Goal: Information Seeking & Learning: Check status

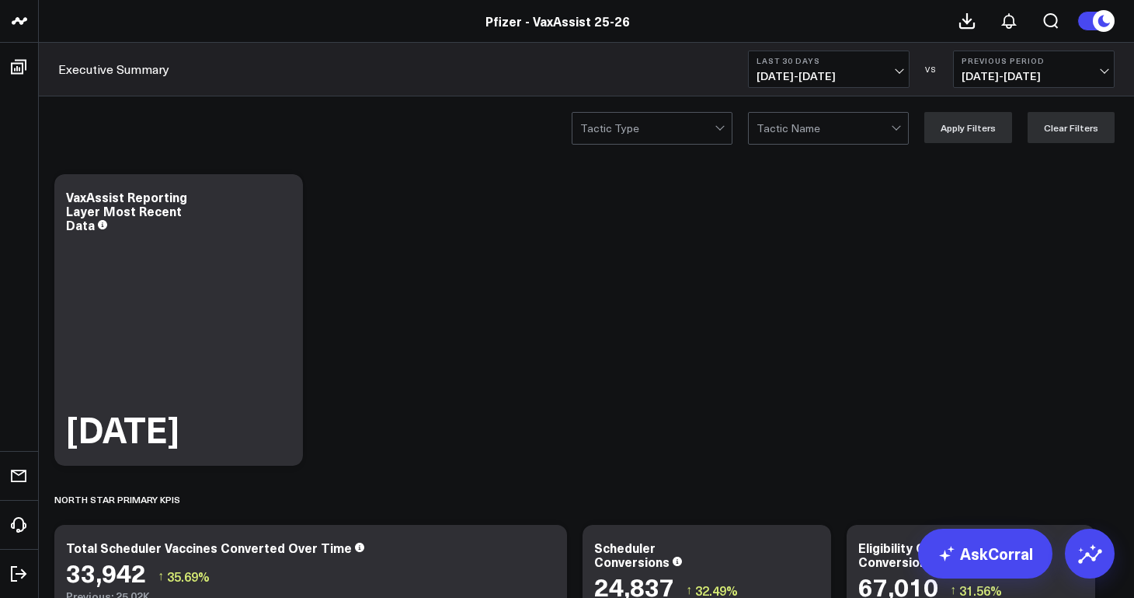
scroll to position [1, 0]
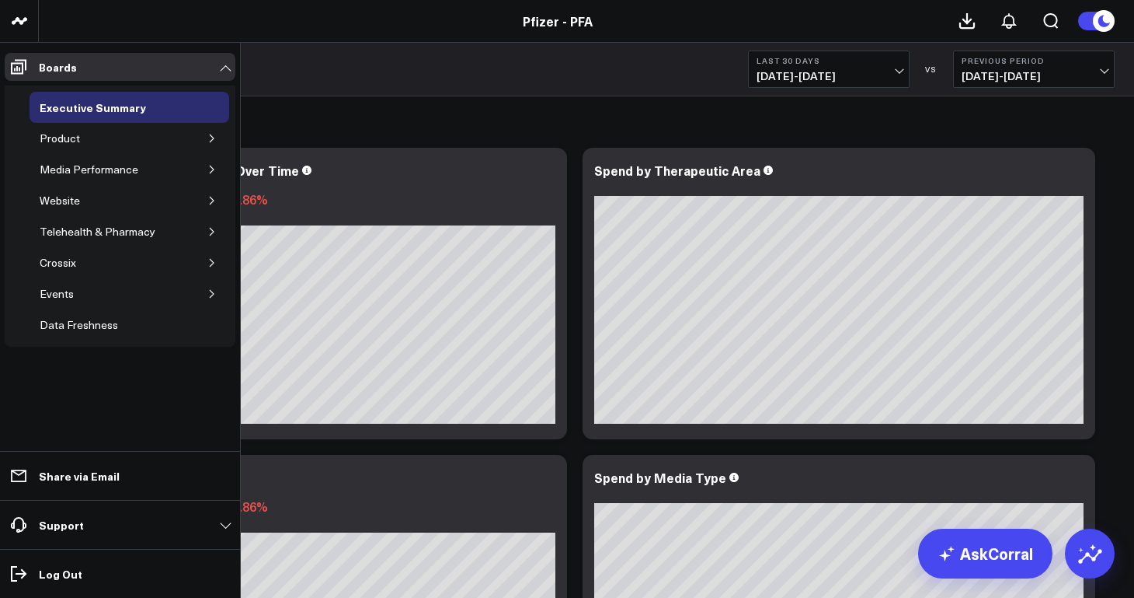
click at [214, 142] on icon "button" at bounding box center [211, 138] width 9 height 9
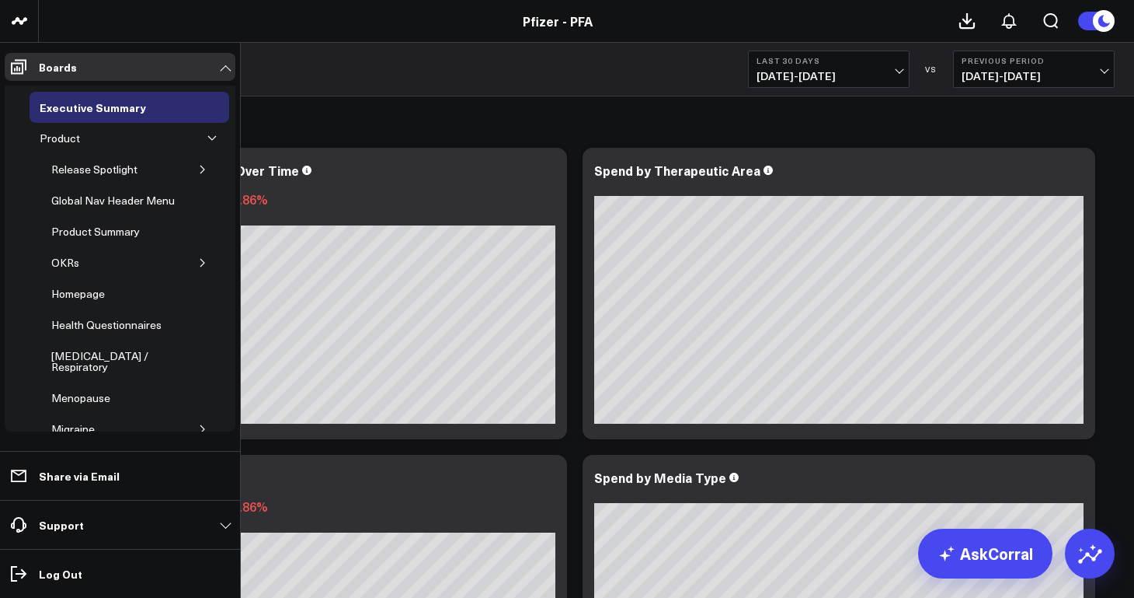
click at [199, 169] on icon "button" at bounding box center [202, 169] width 9 height 9
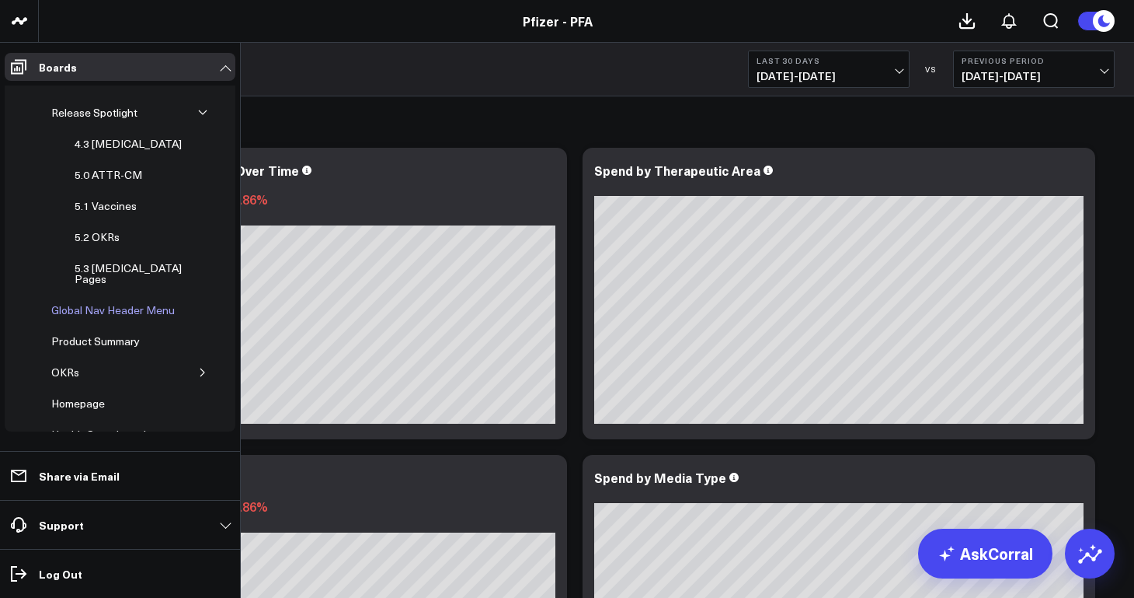
scroll to position [63, 0]
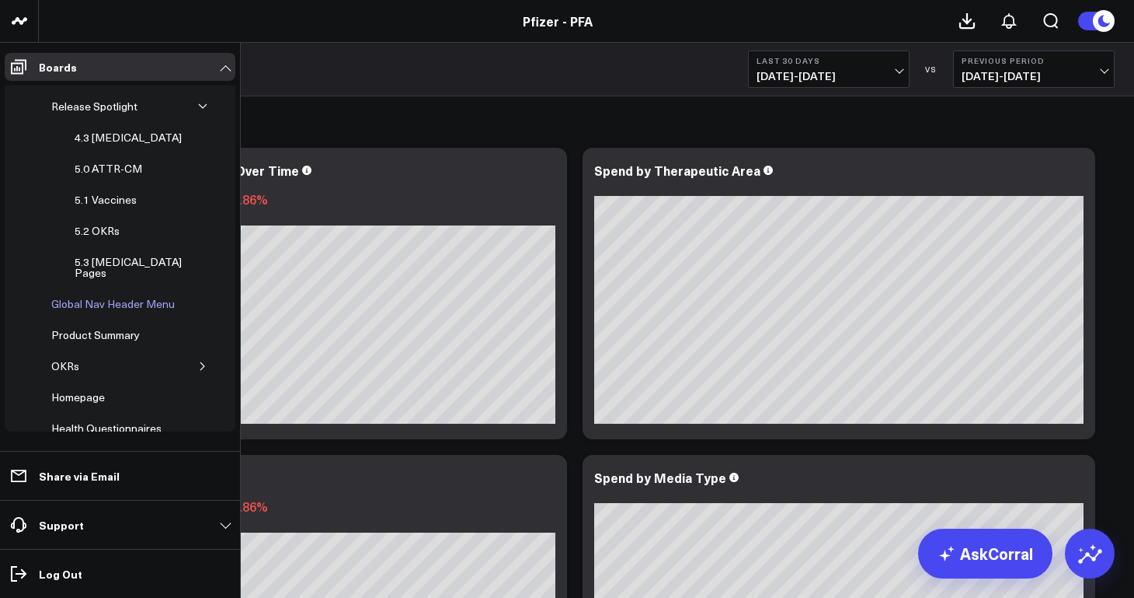
click at [161, 296] on div "Global Nav Header Menu" at bounding box center [112, 303] width 131 height 19
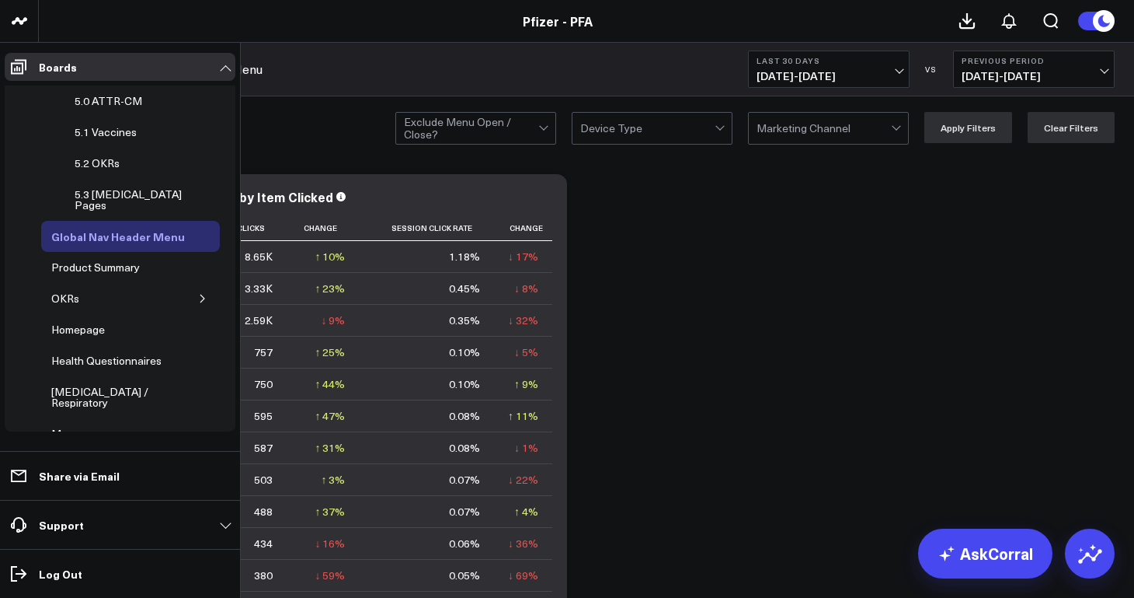
scroll to position [131, 0]
click at [198, 293] on icon "button" at bounding box center [202, 297] width 9 height 9
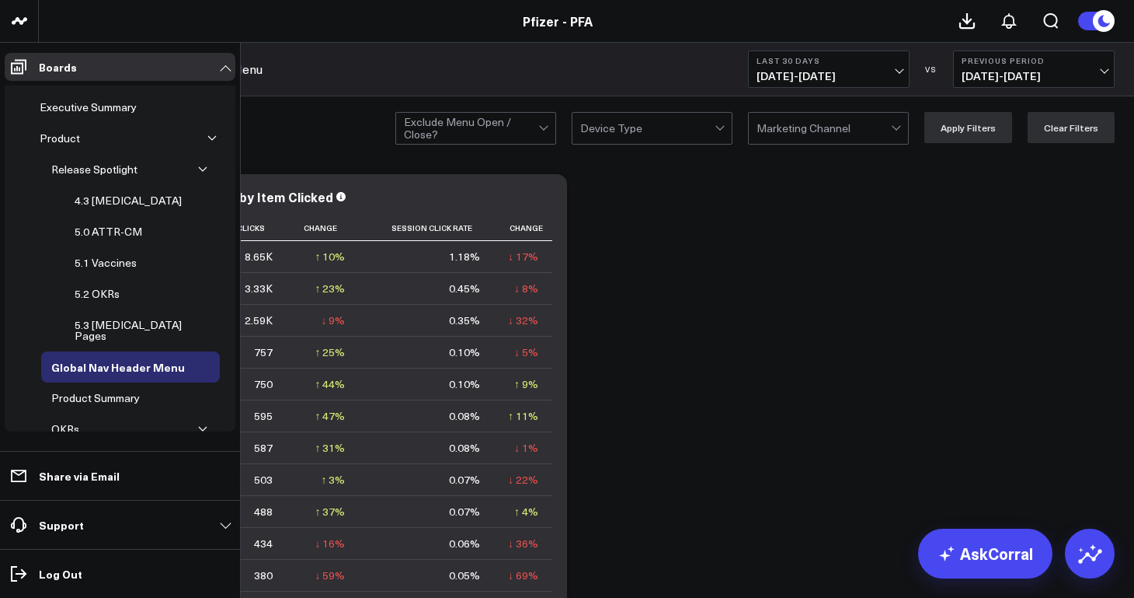
click at [207, 138] on icon "button" at bounding box center [211, 138] width 9 height 9
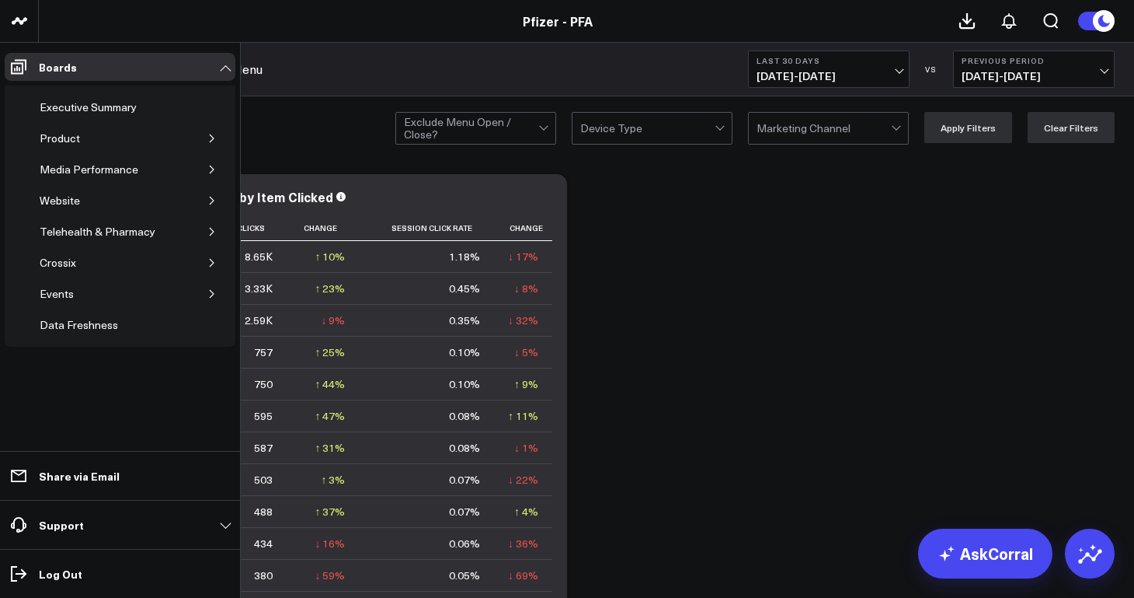
click at [213, 142] on icon "button" at bounding box center [211, 138] width 9 height 9
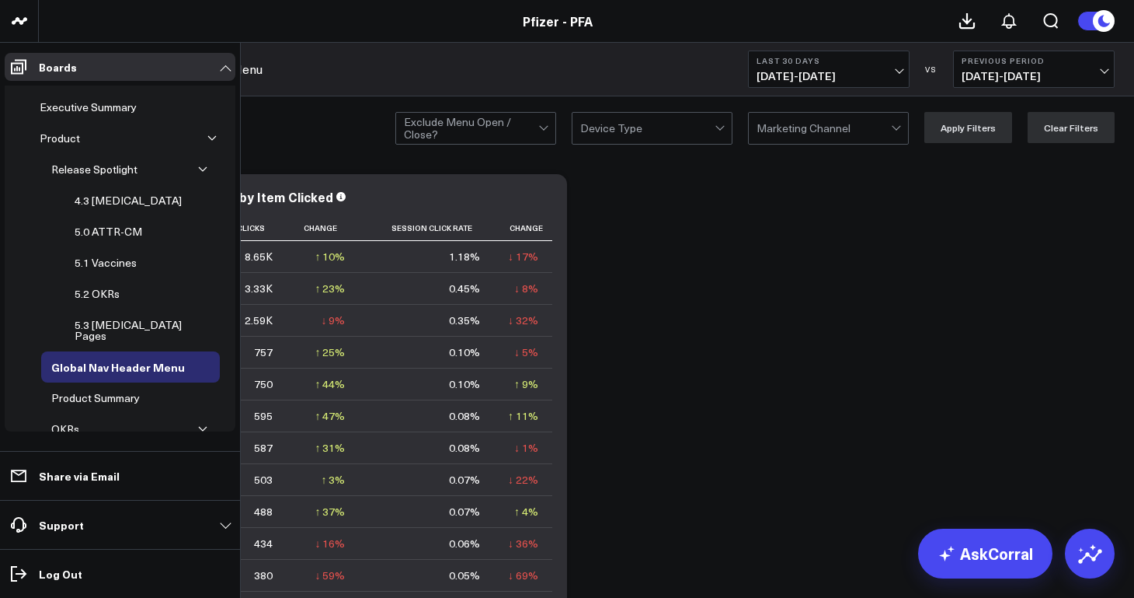
click at [198, 171] on icon "button" at bounding box center [202, 169] width 9 height 9
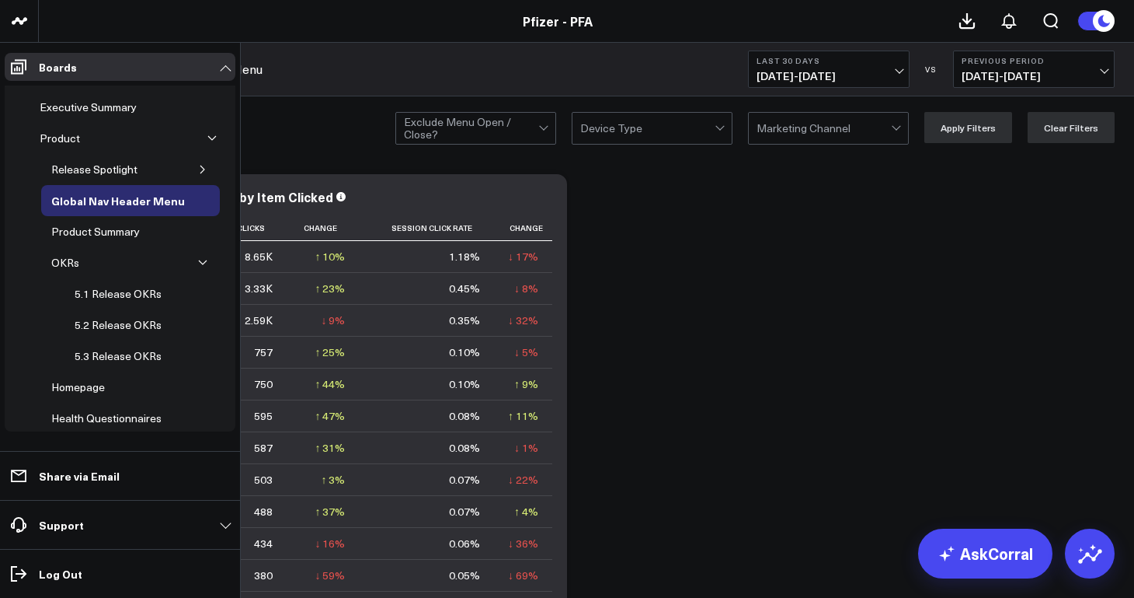
click at [198, 258] on icon "button" at bounding box center [202, 262] width 9 height 9
click at [198, 168] on icon "button" at bounding box center [202, 169] width 9 height 9
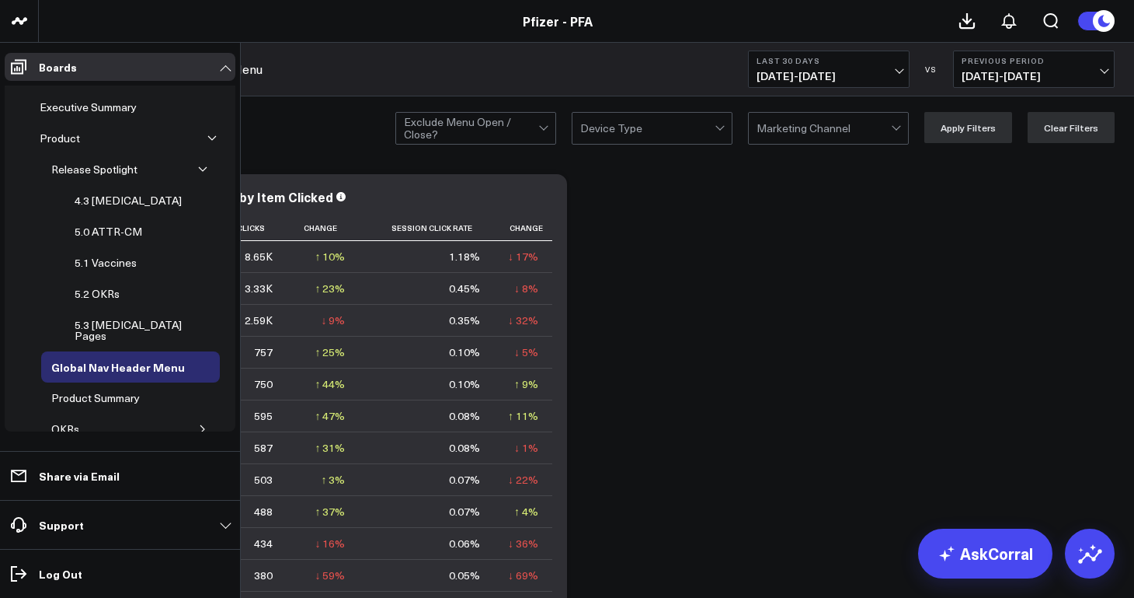
click at [206, 144] on button "button" at bounding box center [212, 139] width 16 height 16
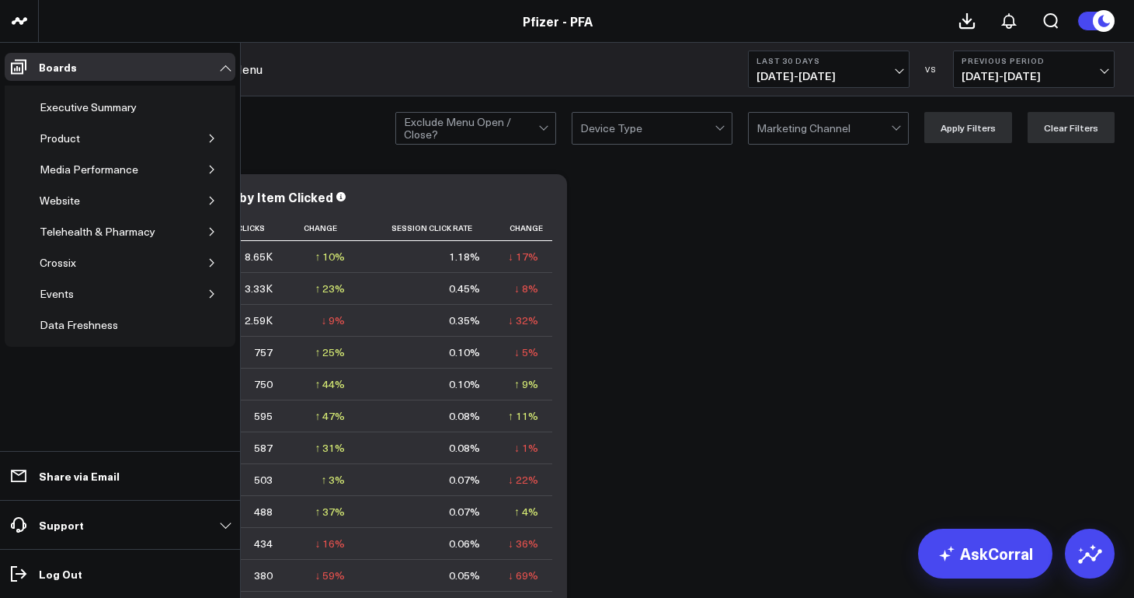
click at [212, 142] on icon "button" at bounding box center [211, 138] width 9 height 9
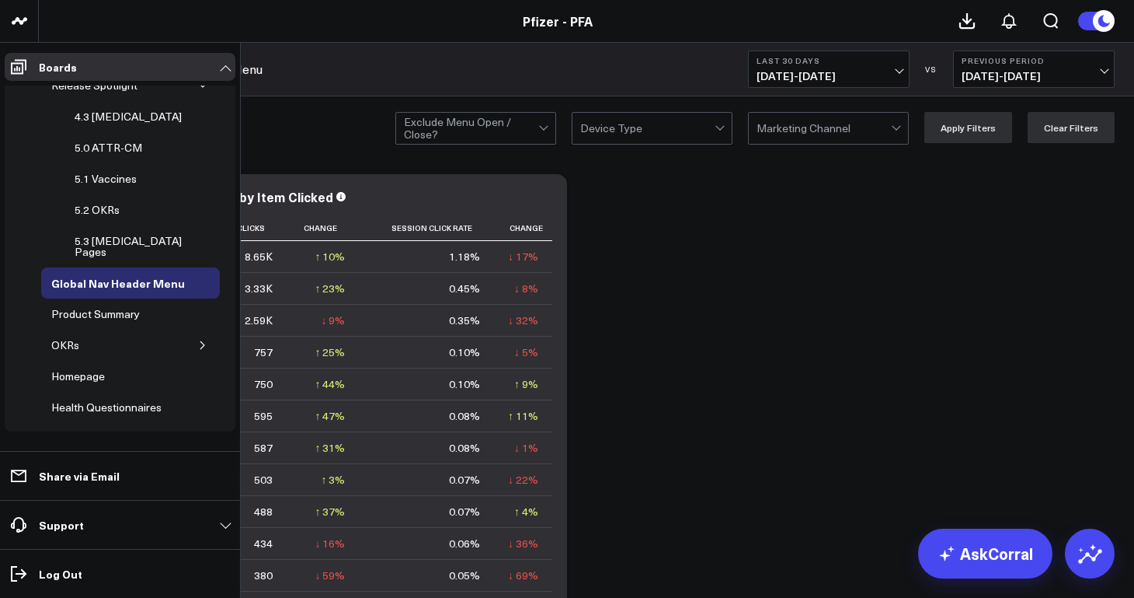
scroll to position [107, 0]
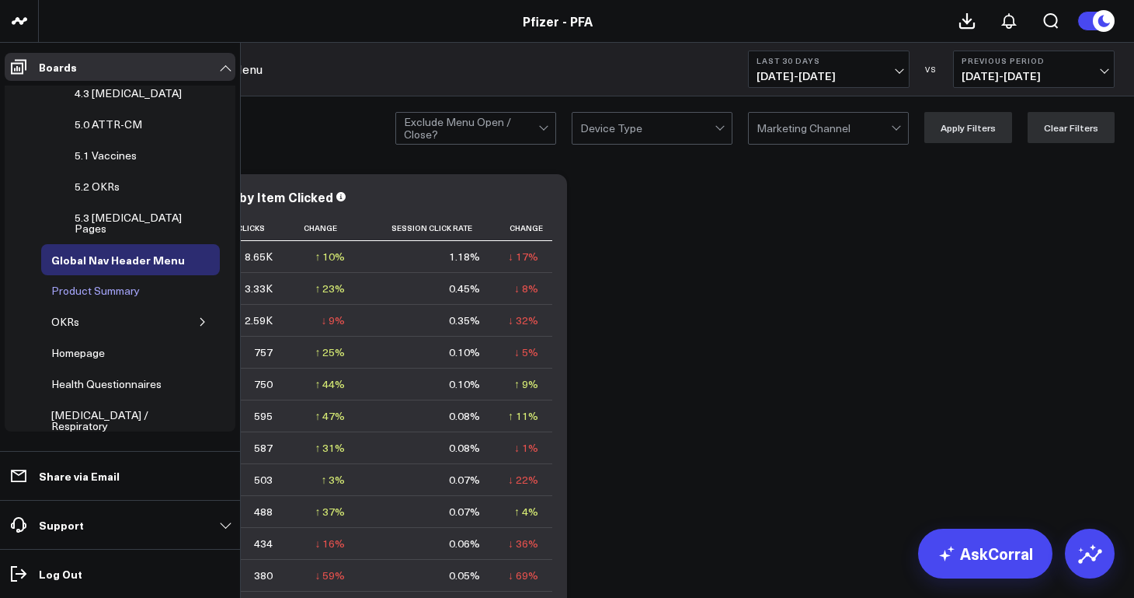
click at [129, 281] on div "Product Summary" at bounding box center [95, 290] width 96 height 19
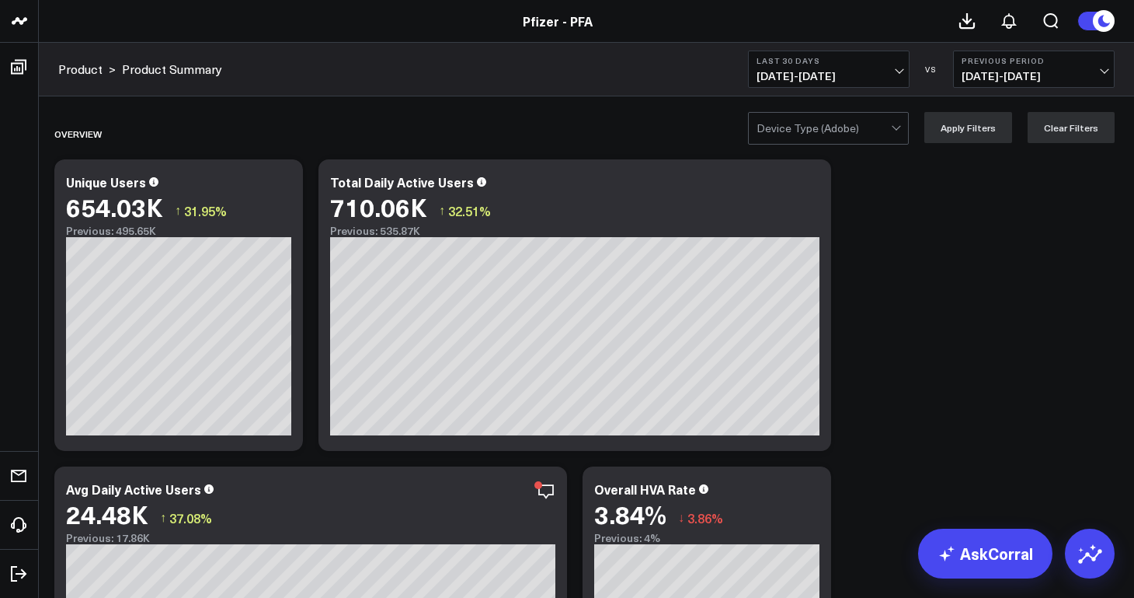
scroll to position [96, 0]
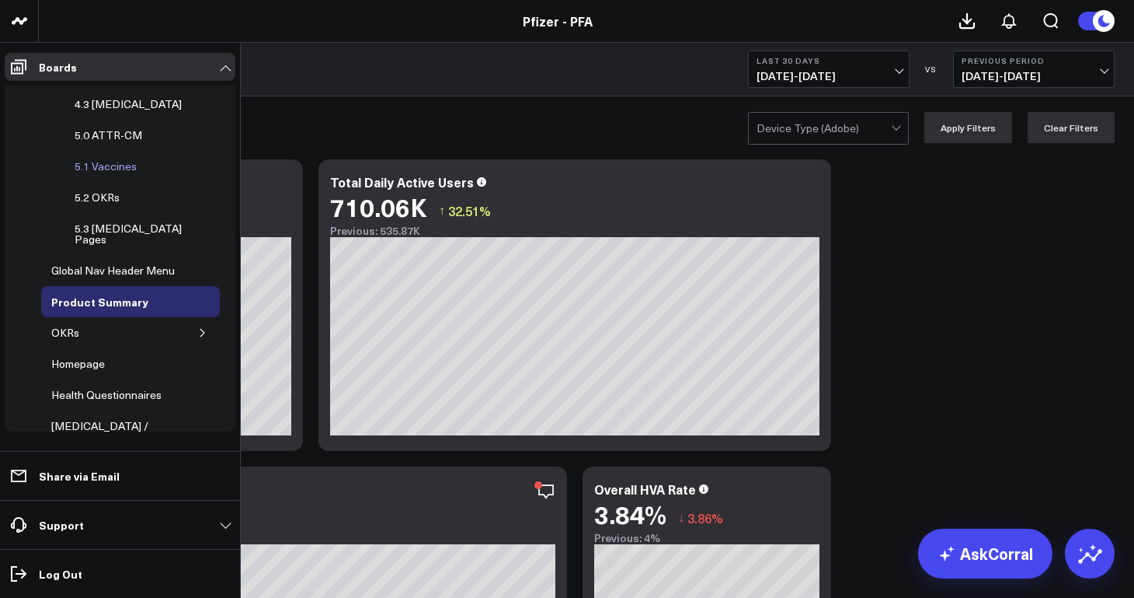
click at [127, 169] on div "5.1 Vaccines" at bounding box center [106, 166] width 70 height 19
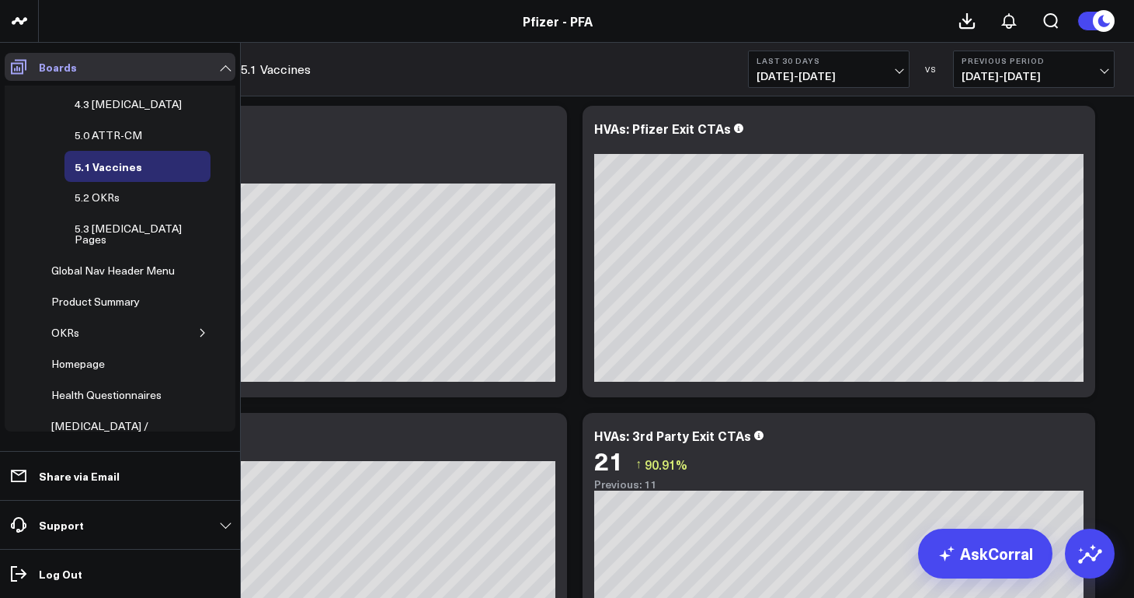
scroll to position [85, 0]
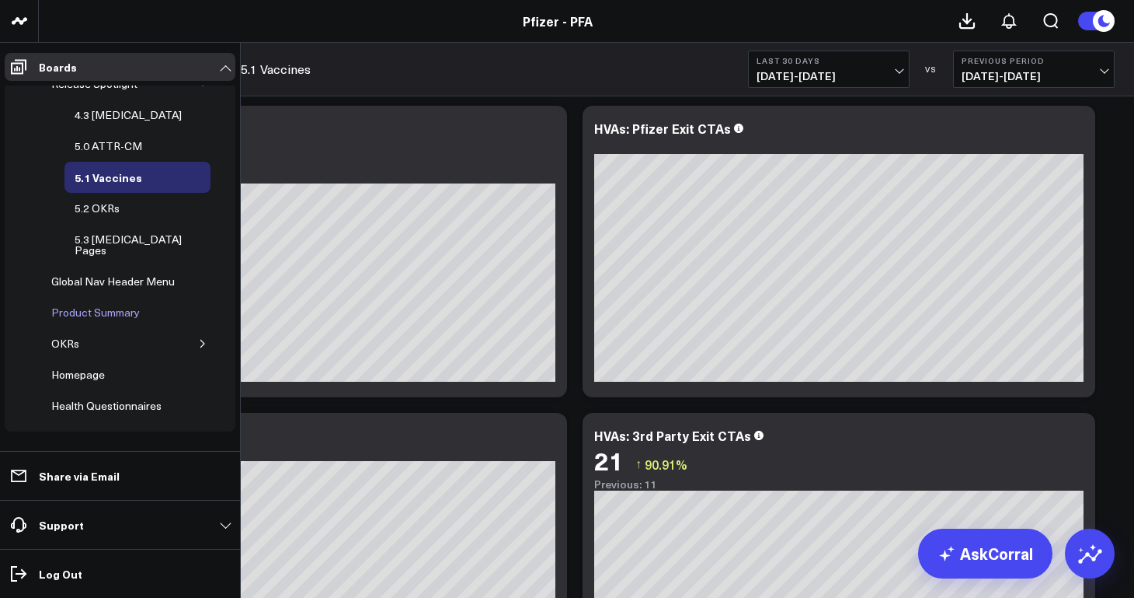
click at [134, 305] on div "Product Summary" at bounding box center [95, 312] width 96 height 19
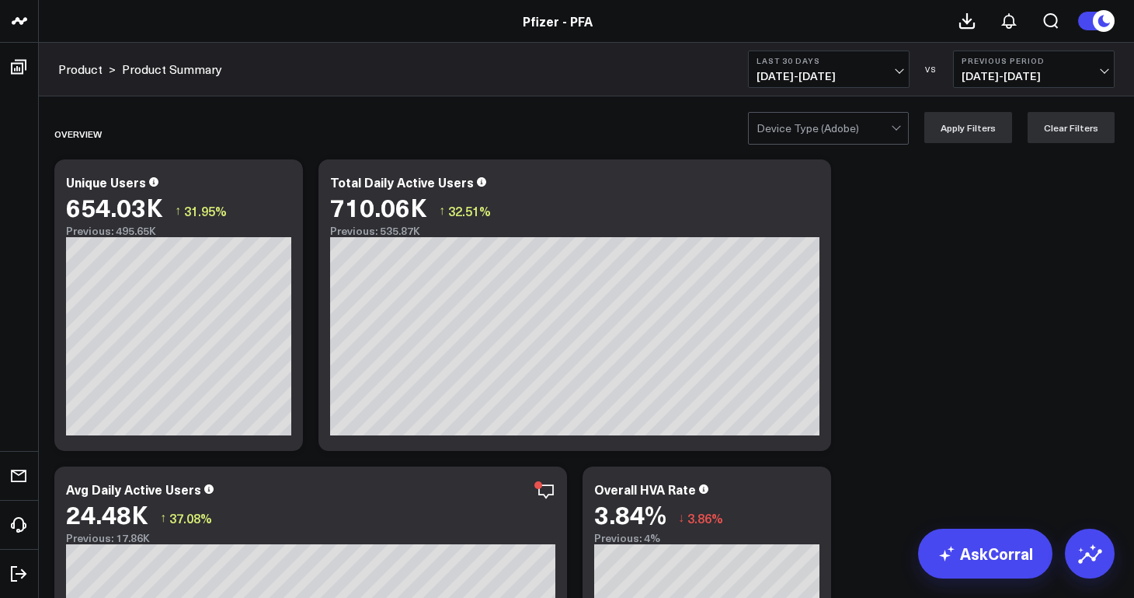
click at [894, 78] on span "09/13/25 - 10/12/25" at bounding box center [829, 76] width 145 height 12
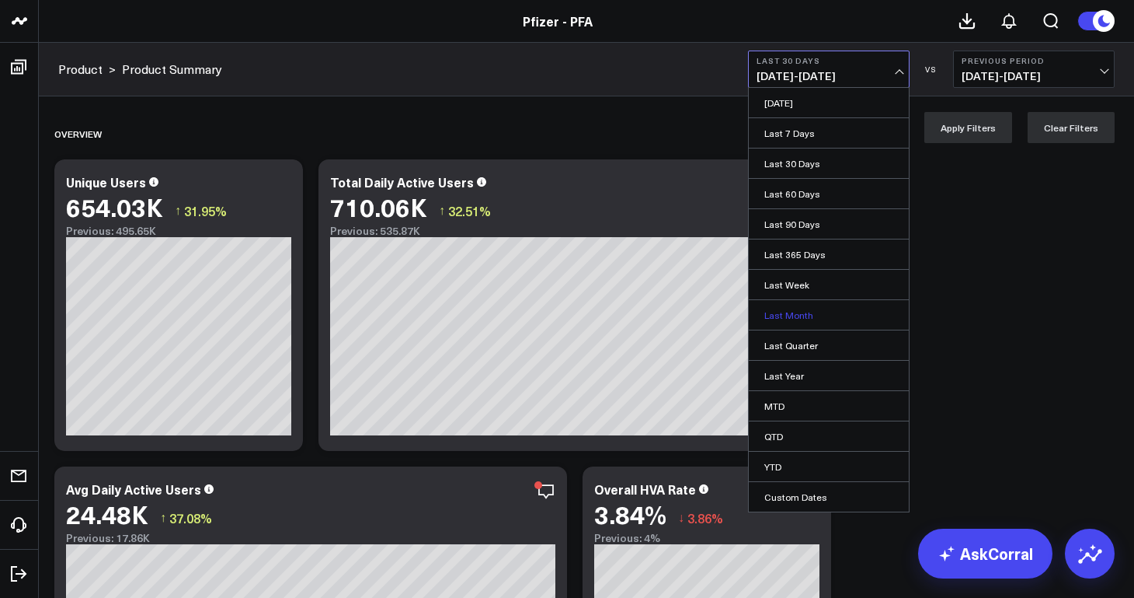
click at [793, 314] on link "Last Month" at bounding box center [829, 315] width 160 height 30
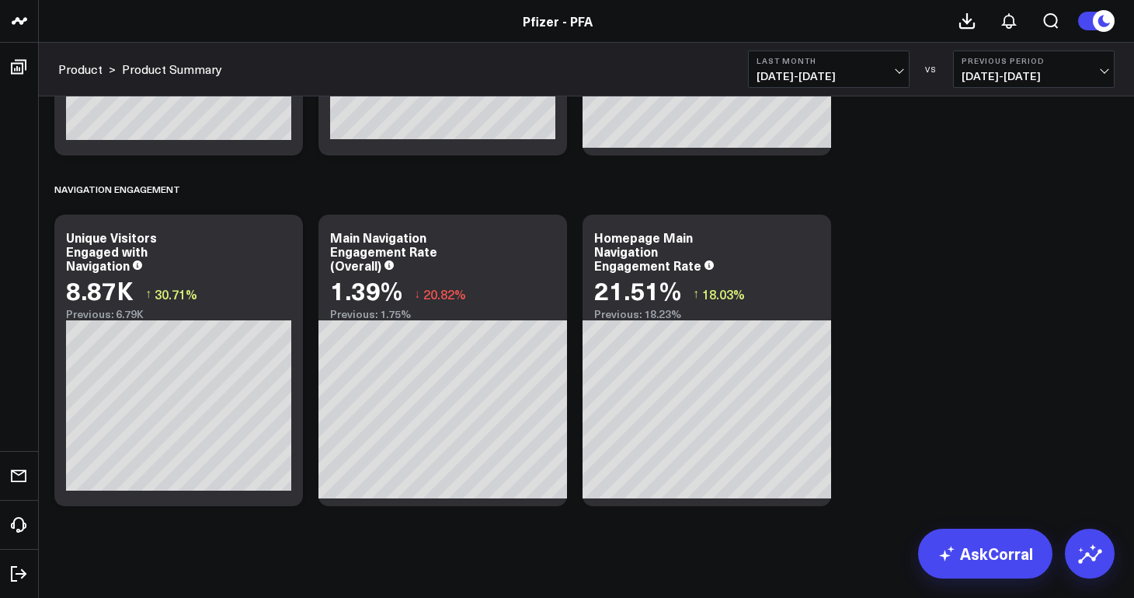
scroll to position [7098, 0]
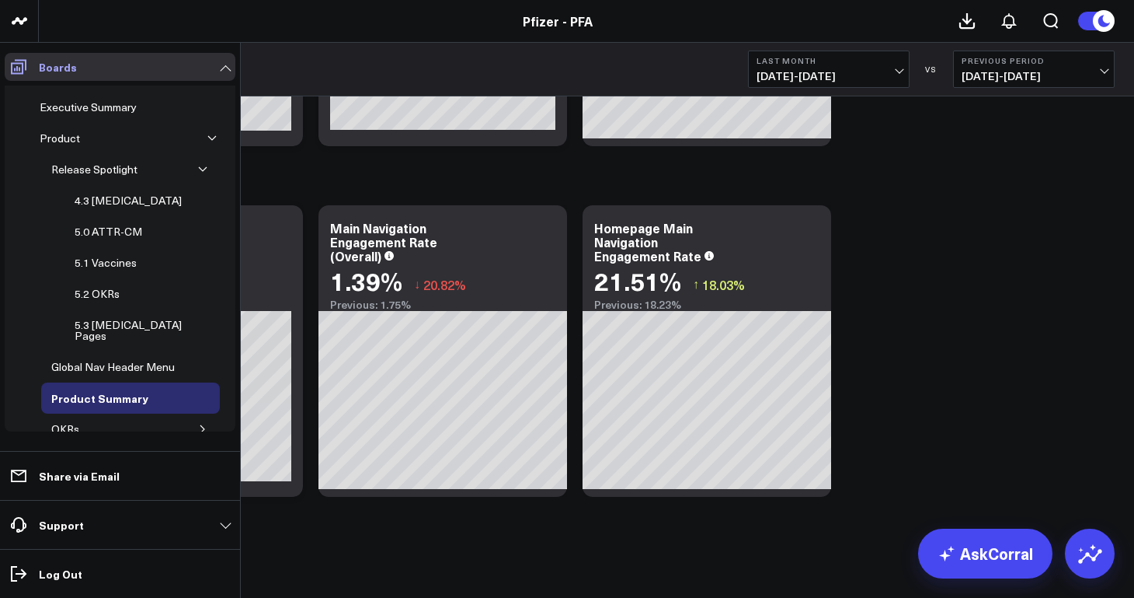
scroll to position [75, 0]
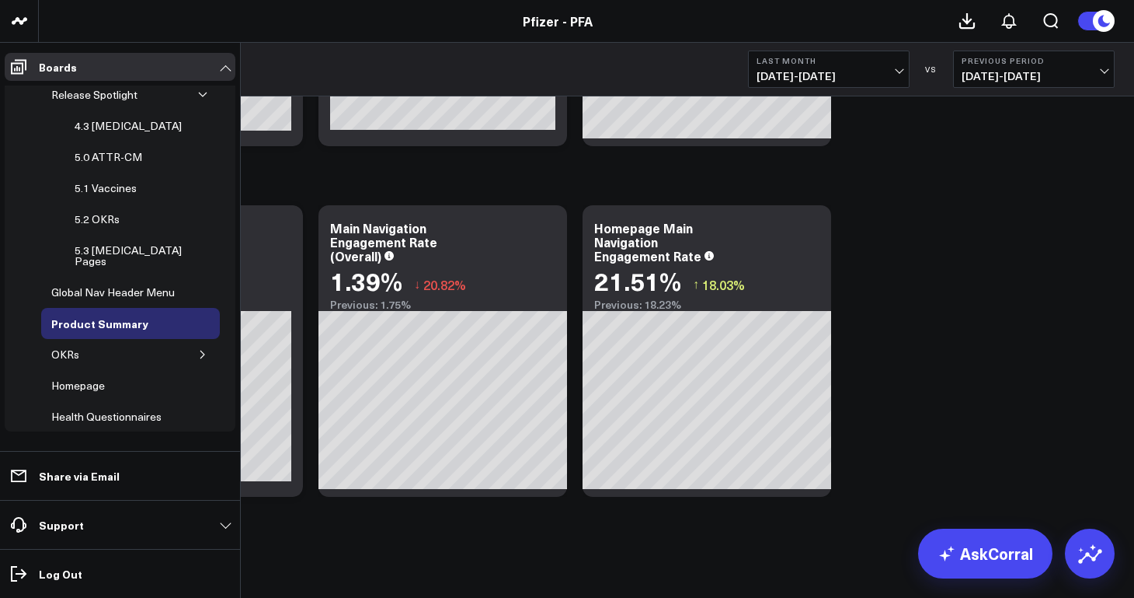
click at [198, 350] on icon "button" at bounding box center [202, 354] width 9 height 9
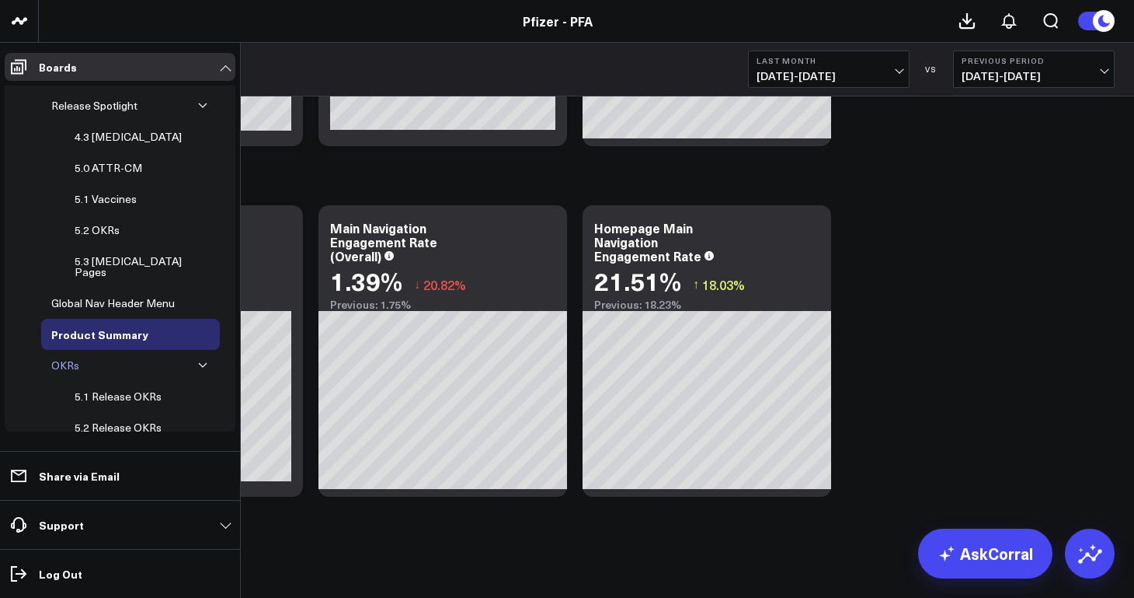
click at [70, 356] on div "OKRs" at bounding box center [65, 365] width 36 height 19
